Goal: Information Seeking & Learning: Learn about a topic

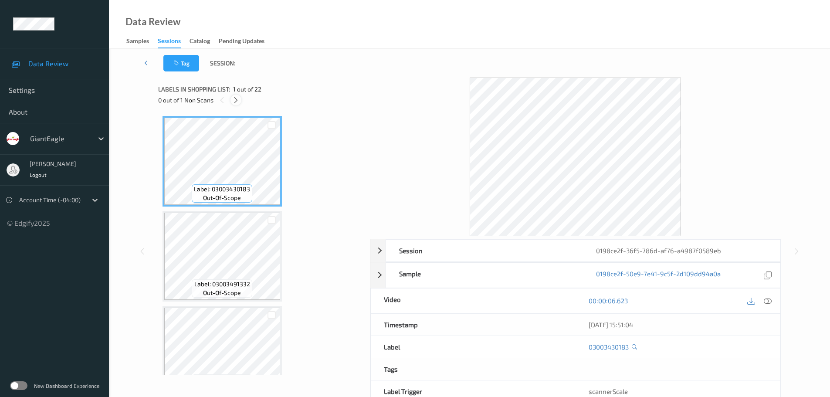
click at [238, 99] on icon at bounding box center [235, 100] width 7 height 8
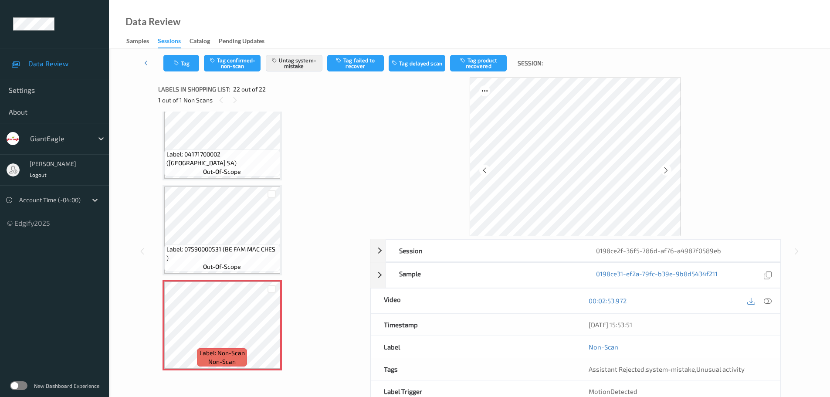
scroll to position [1823, 0]
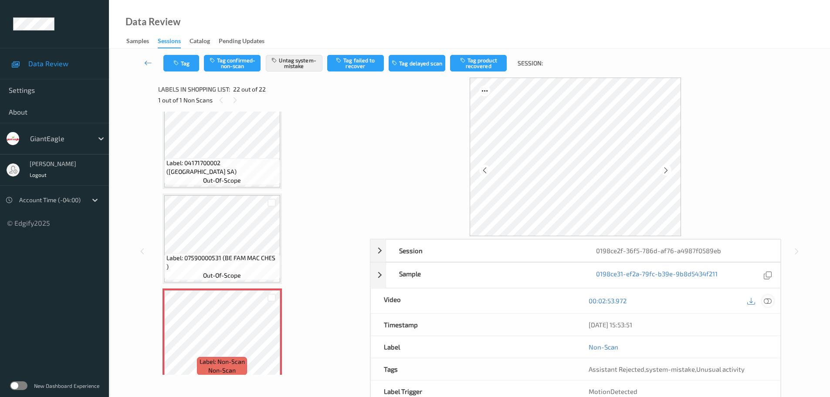
click at [767, 306] on div at bounding box center [768, 301] width 12 height 12
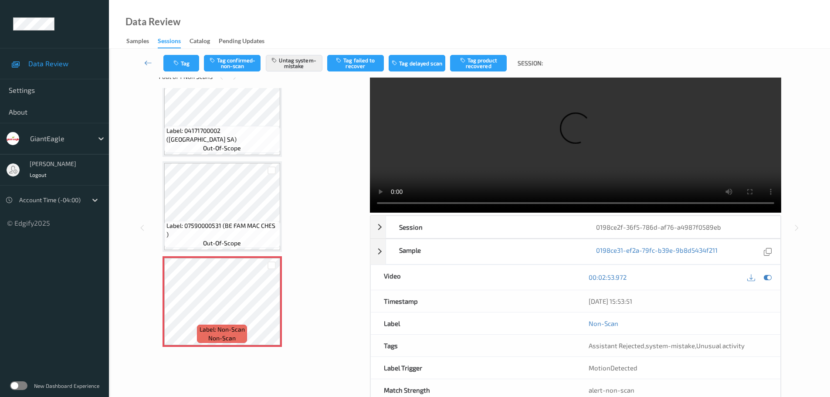
scroll to position [46, 0]
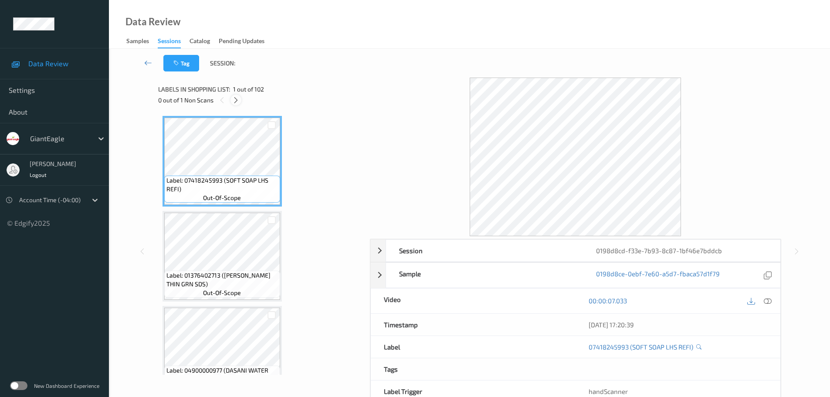
click at [237, 104] on icon at bounding box center [235, 100] width 7 height 8
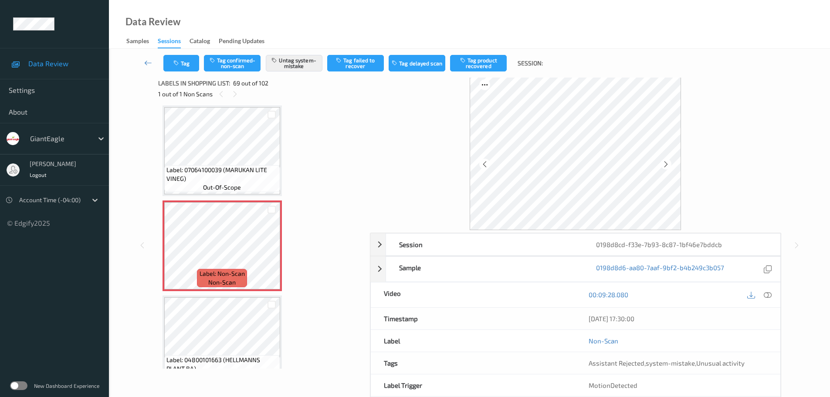
scroll to position [46, 0]
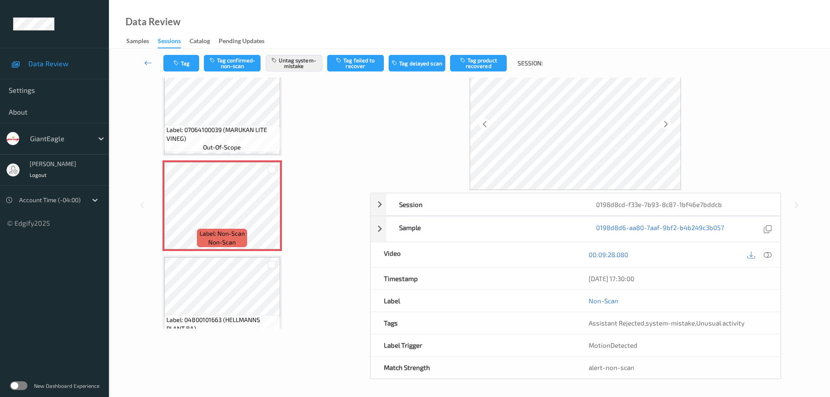
click at [767, 258] on icon at bounding box center [768, 255] width 8 height 8
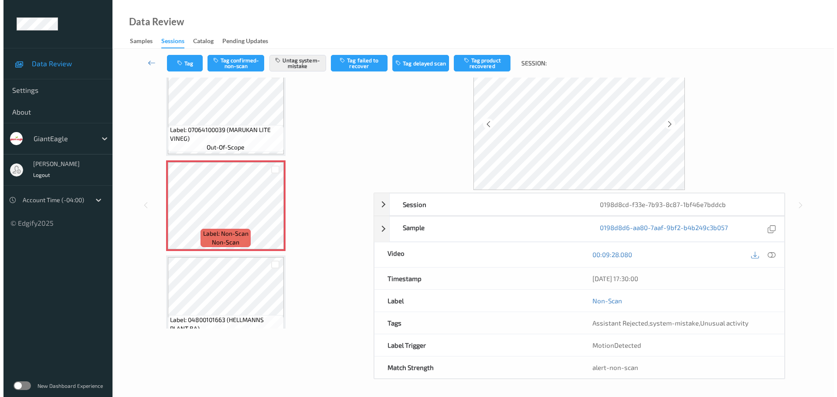
scroll to position [0, 0]
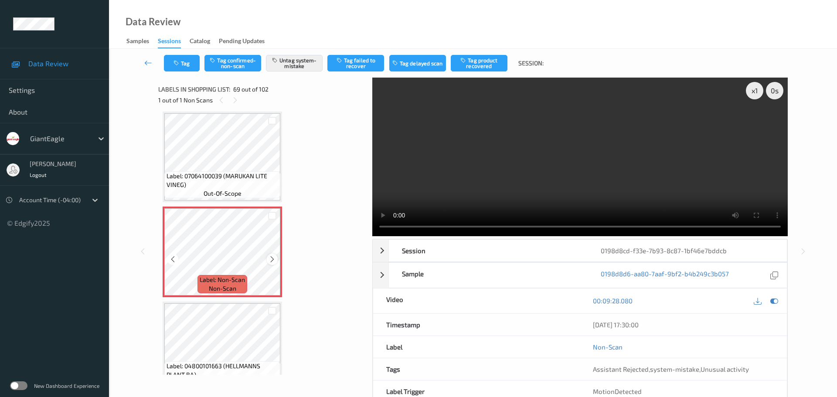
click at [274, 258] on icon at bounding box center [272, 259] width 7 height 8
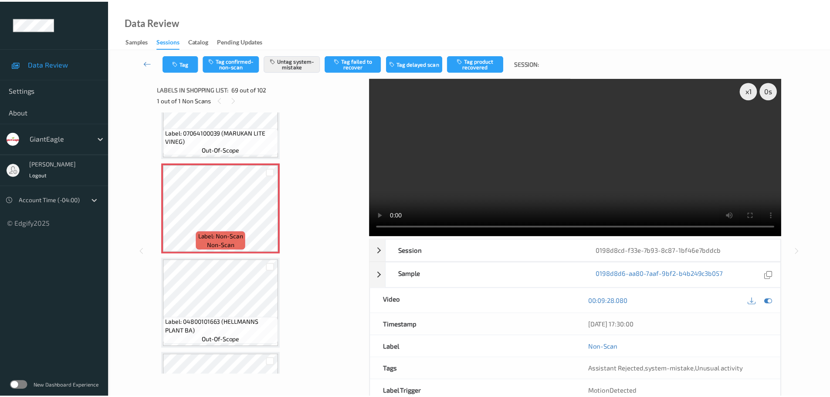
scroll to position [6371, 0]
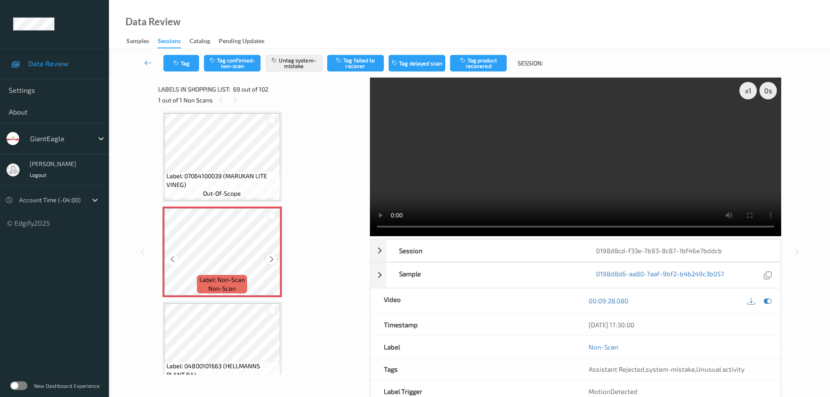
click at [270, 258] on icon at bounding box center [271, 259] width 7 height 8
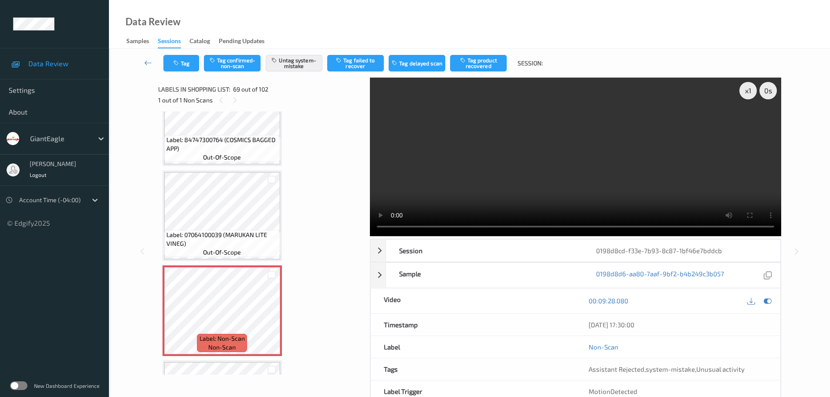
scroll to position [6328, 0]
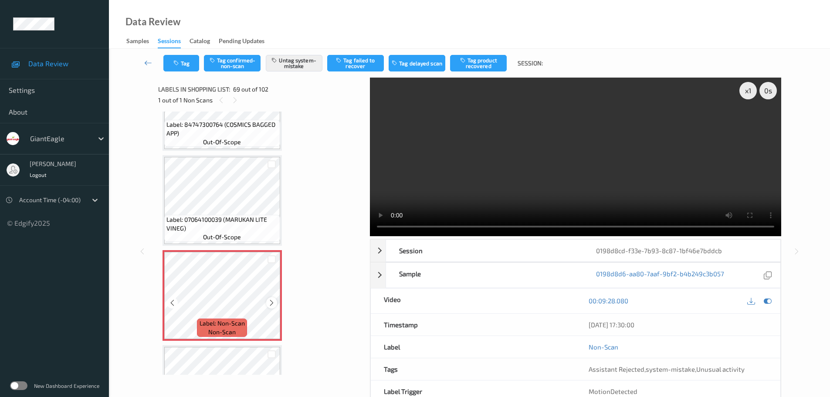
click at [271, 302] on icon at bounding box center [271, 303] width 7 height 8
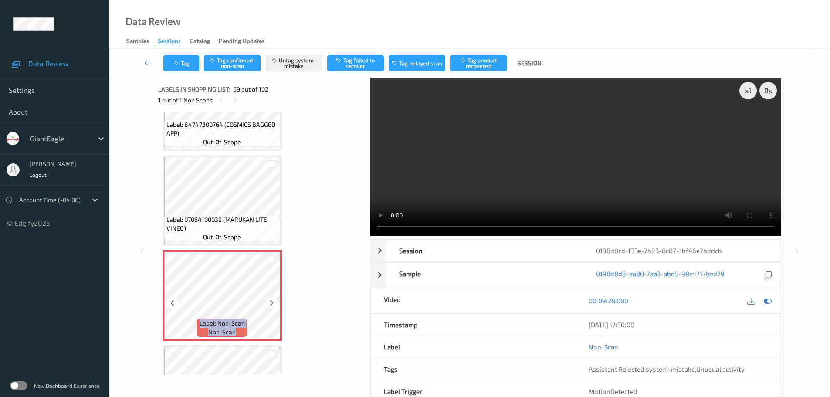
click at [271, 302] on icon at bounding box center [271, 303] width 7 height 8
